Goal: Browse casually: Explore the website without a specific task or goal

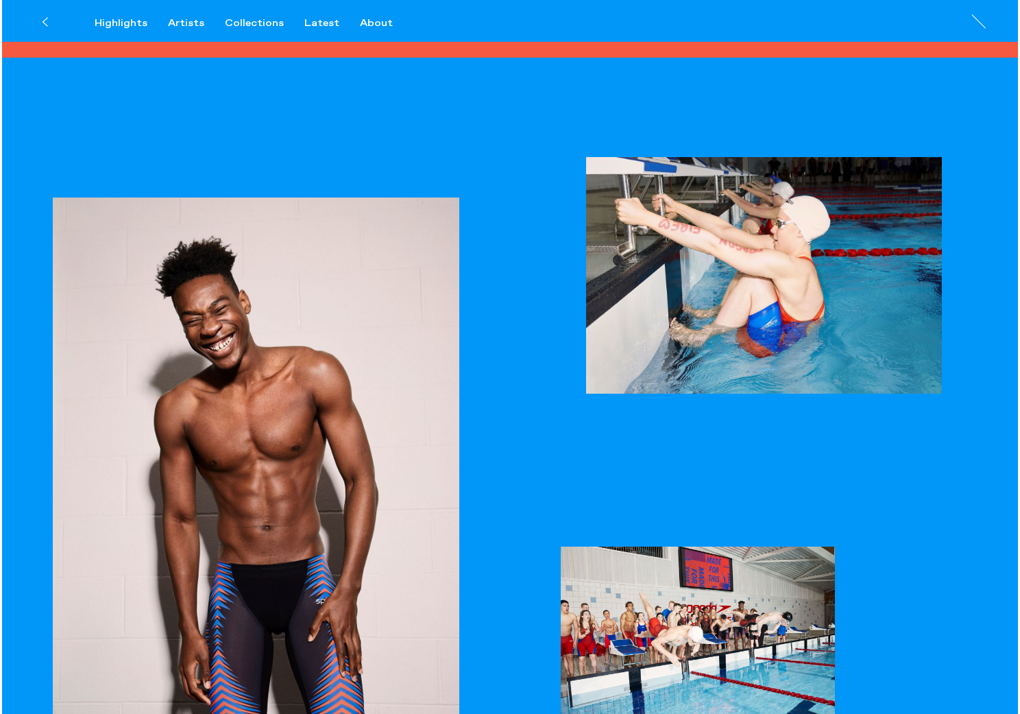
scroll to position [2260, 0]
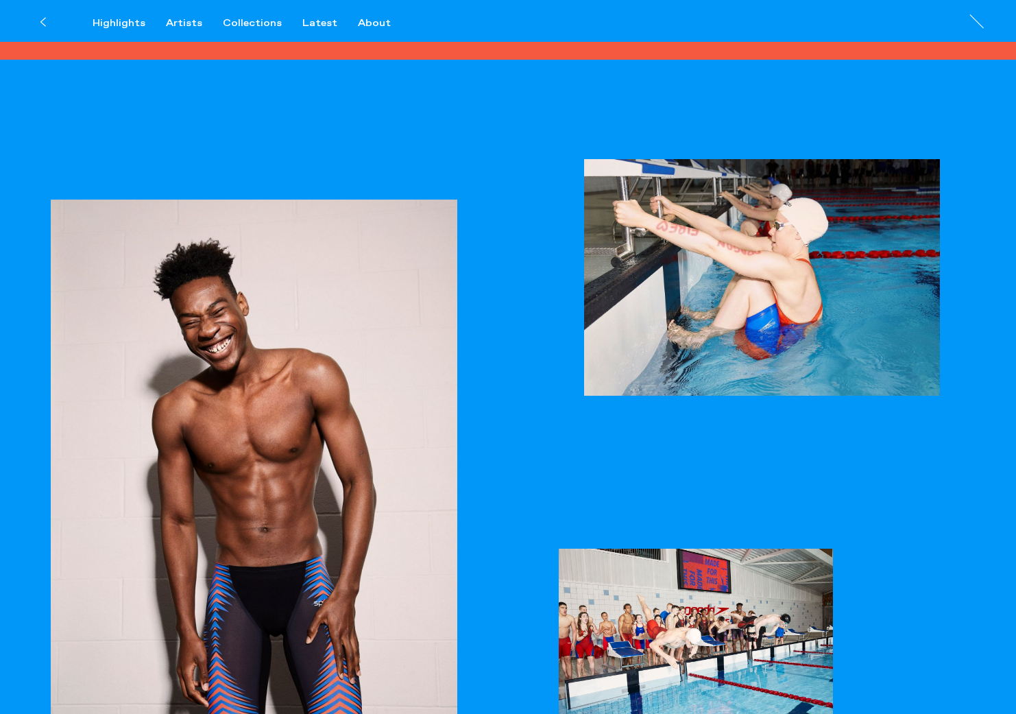
click at [700, 232] on img "button" at bounding box center [762, 277] width 356 height 237
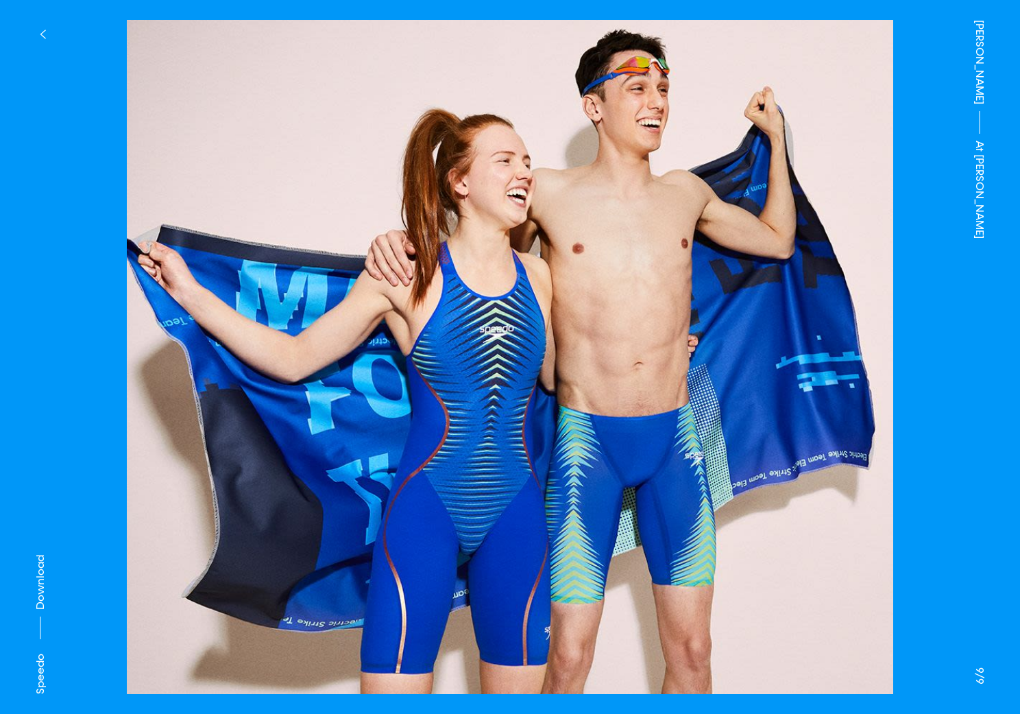
click at [34, 27] on button "button" at bounding box center [42, 34] width 30 height 30
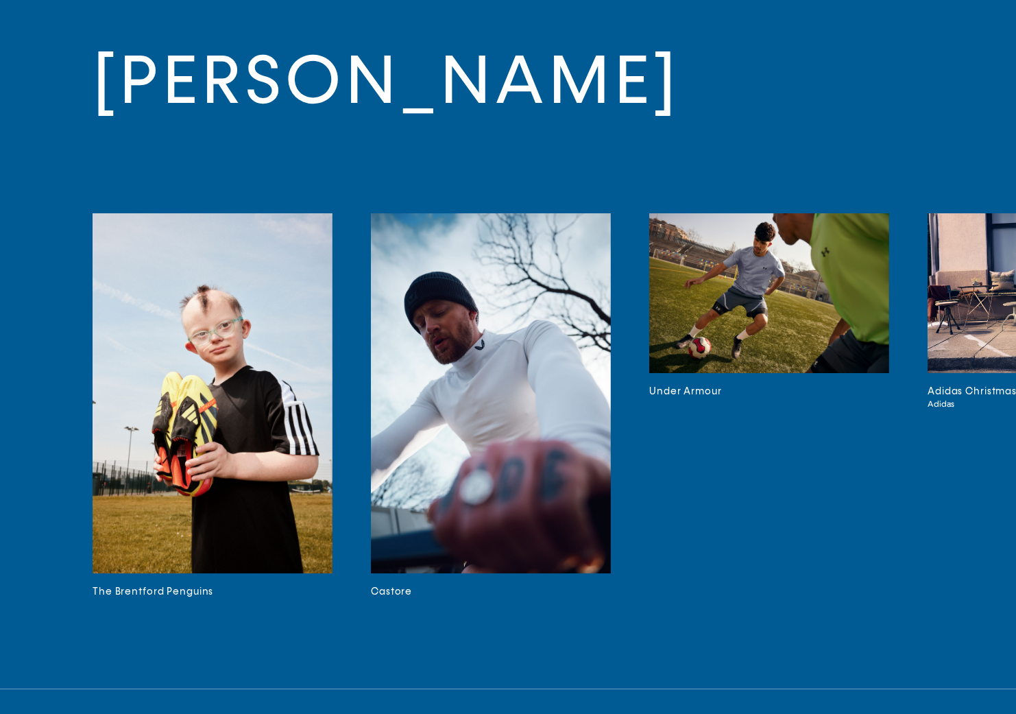
scroll to position [3809, 0]
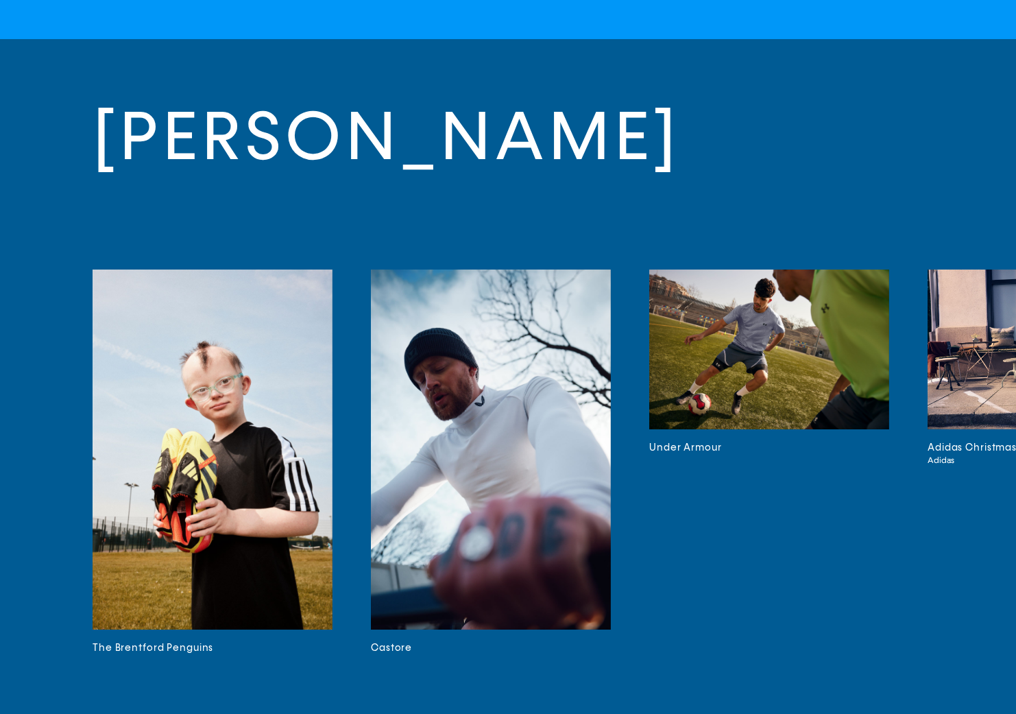
click at [441, 559] on img at bounding box center [491, 449] width 240 height 360
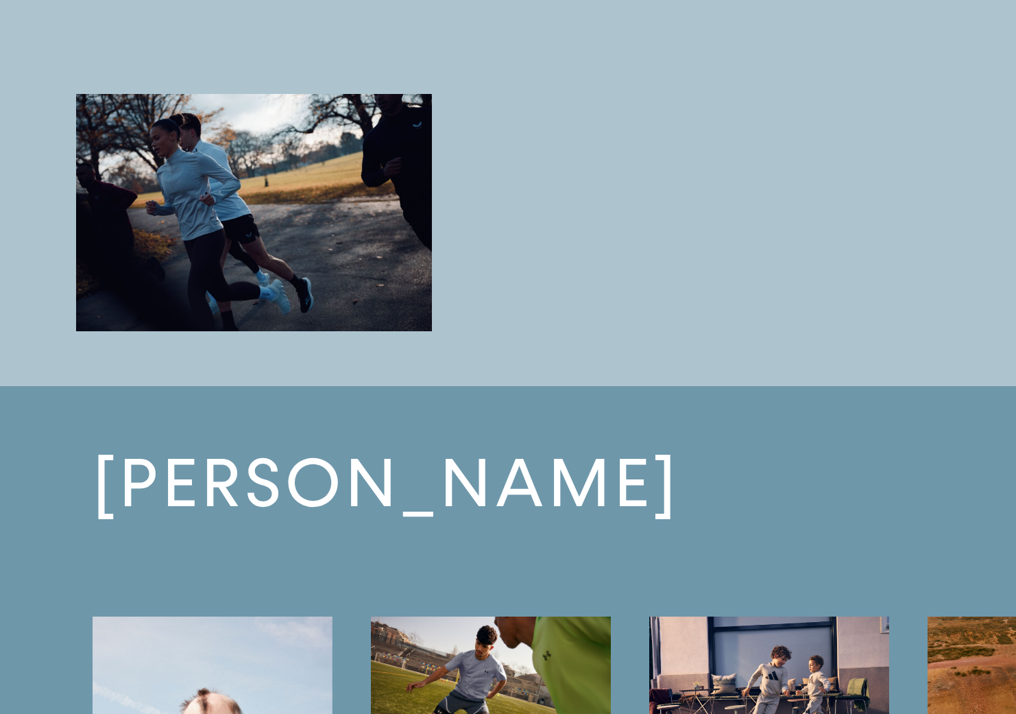
scroll to position [3571, 0]
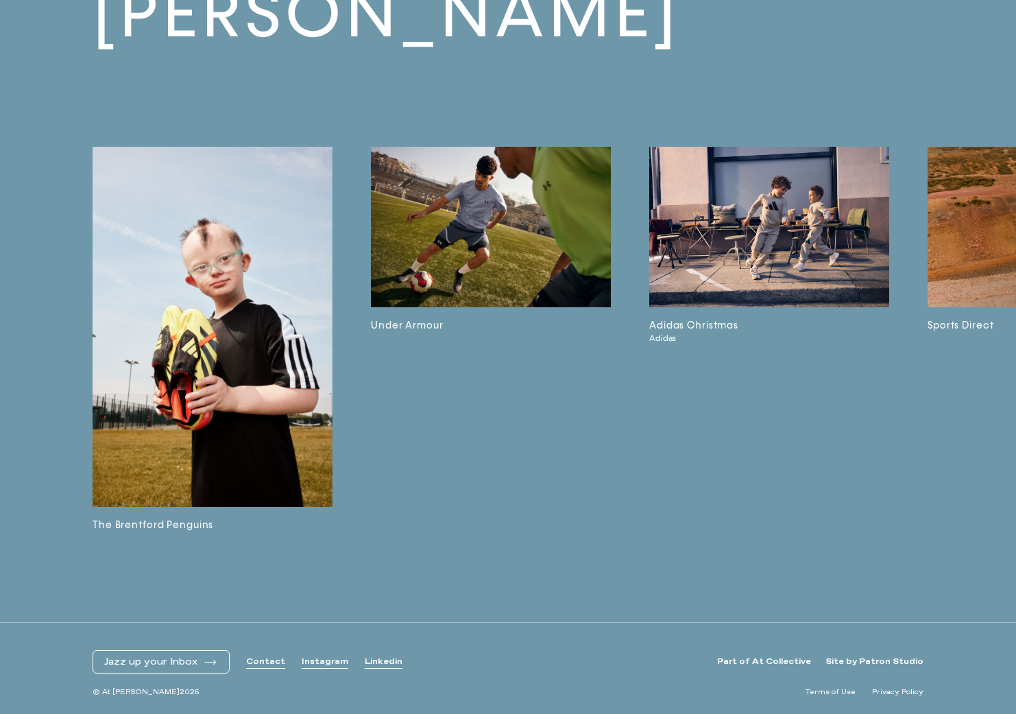
click at [884, 389] on link "Adidas Christmas Adidas" at bounding box center [769, 340] width 240 height 386
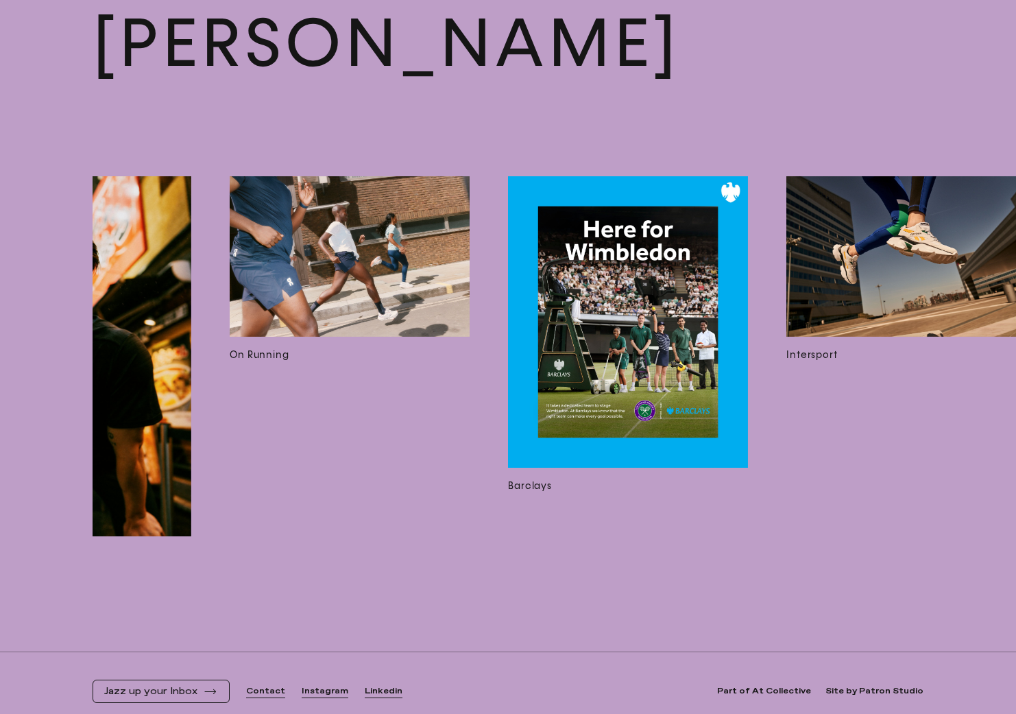
scroll to position [0, 2368]
click at [387, 270] on img at bounding box center [350, 256] width 240 height 160
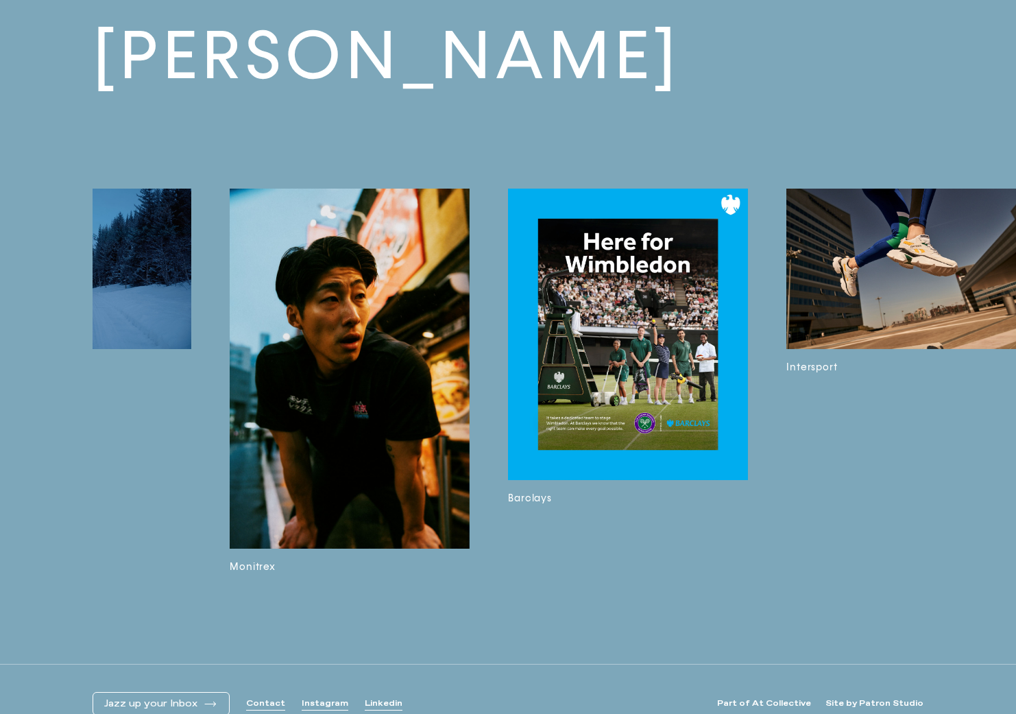
scroll to position [2738, 0]
